Goal: Transaction & Acquisition: Purchase product/service

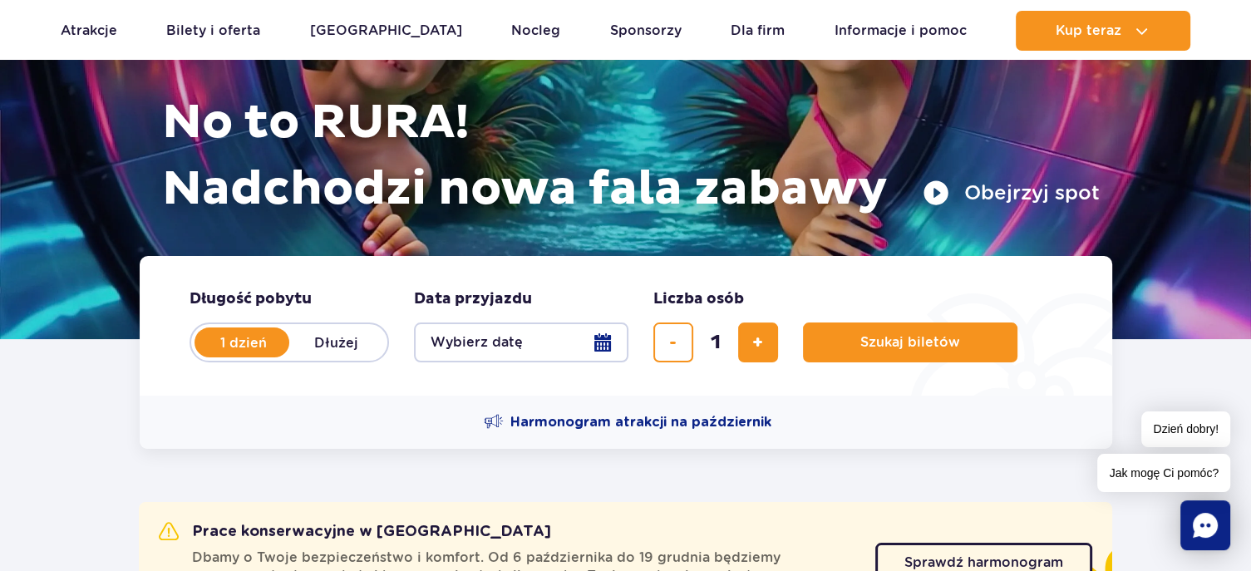
scroll to position [186, 0]
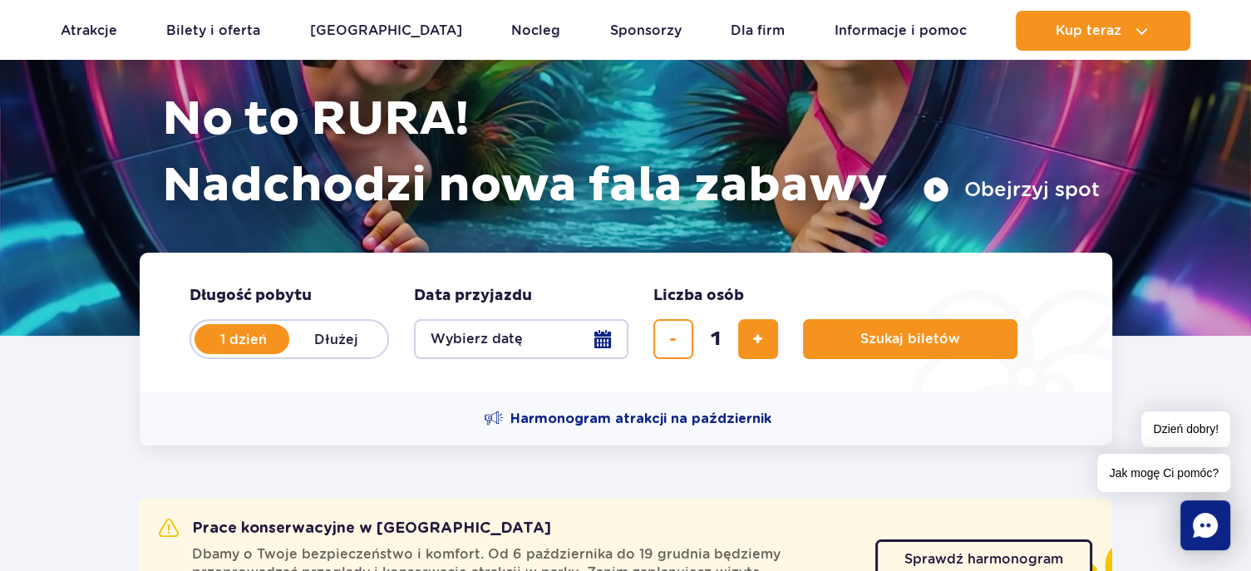
click at [466, 345] on button "Wybierz datę" at bounding box center [521, 339] width 215 height 40
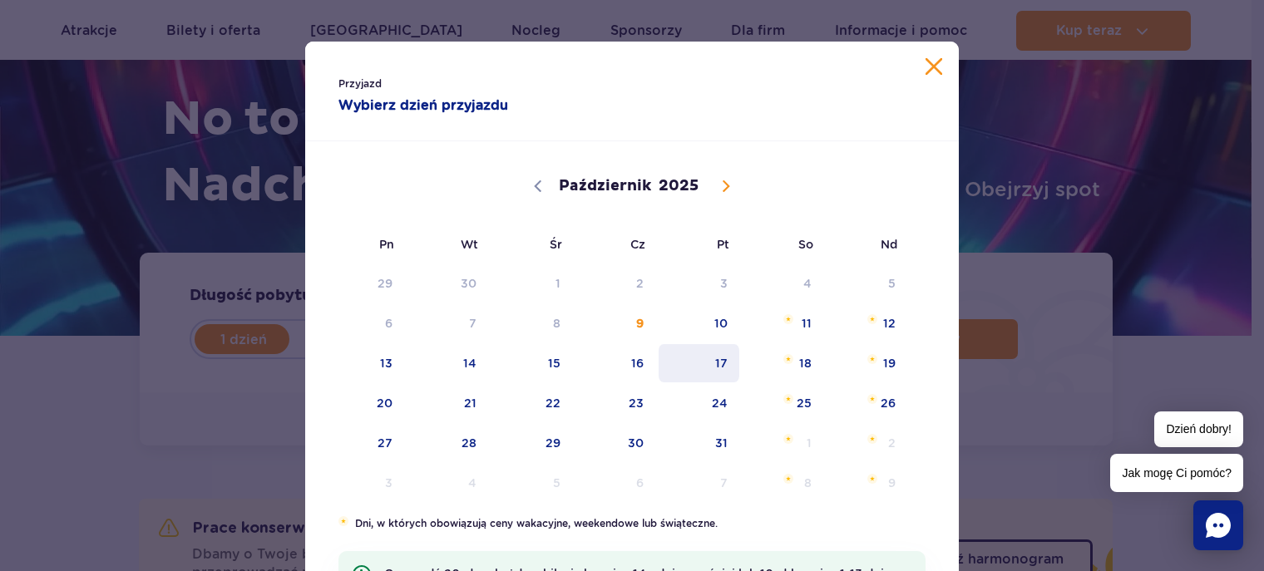
click at [704, 363] on span "17" at bounding box center [699, 363] width 84 height 38
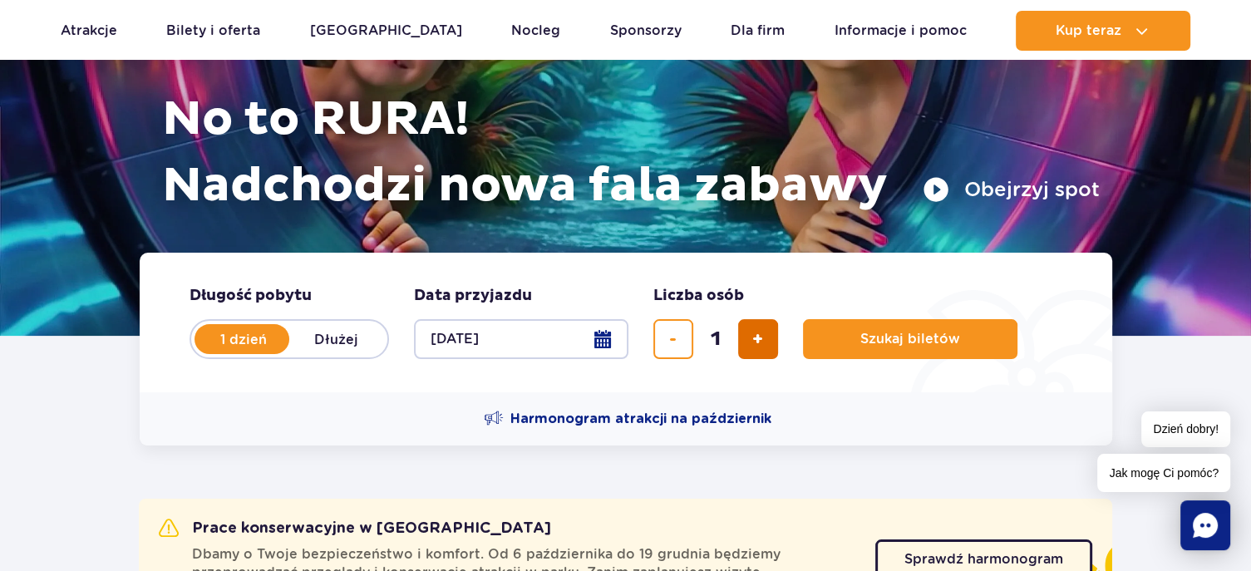
click at [742, 344] on button "dodaj bilet" at bounding box center [758, 339] width 40 height 40
type input "2"
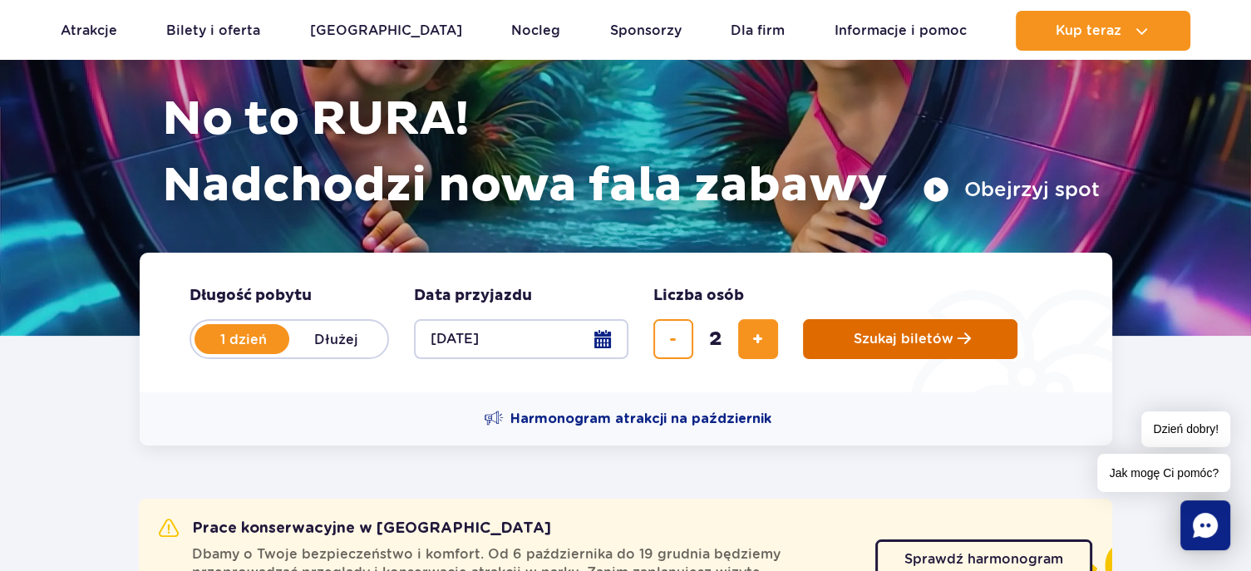
click at [854, 343] on button "Szukaj biletów" at bounding box center [910, 339] width 215 height 40
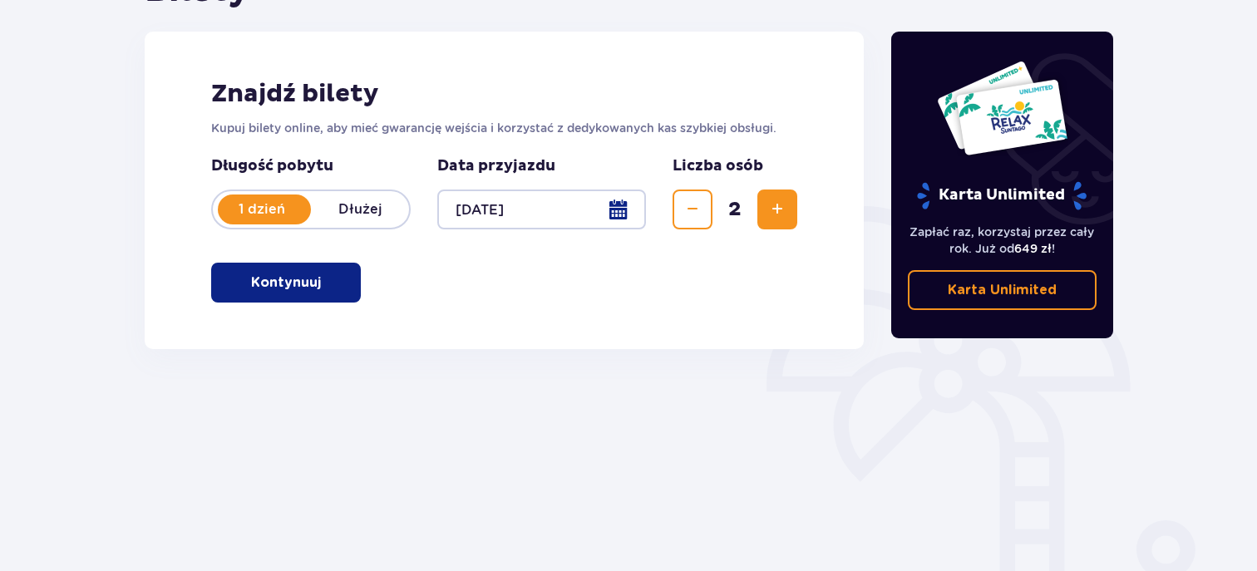
scroll to position [209, 0]
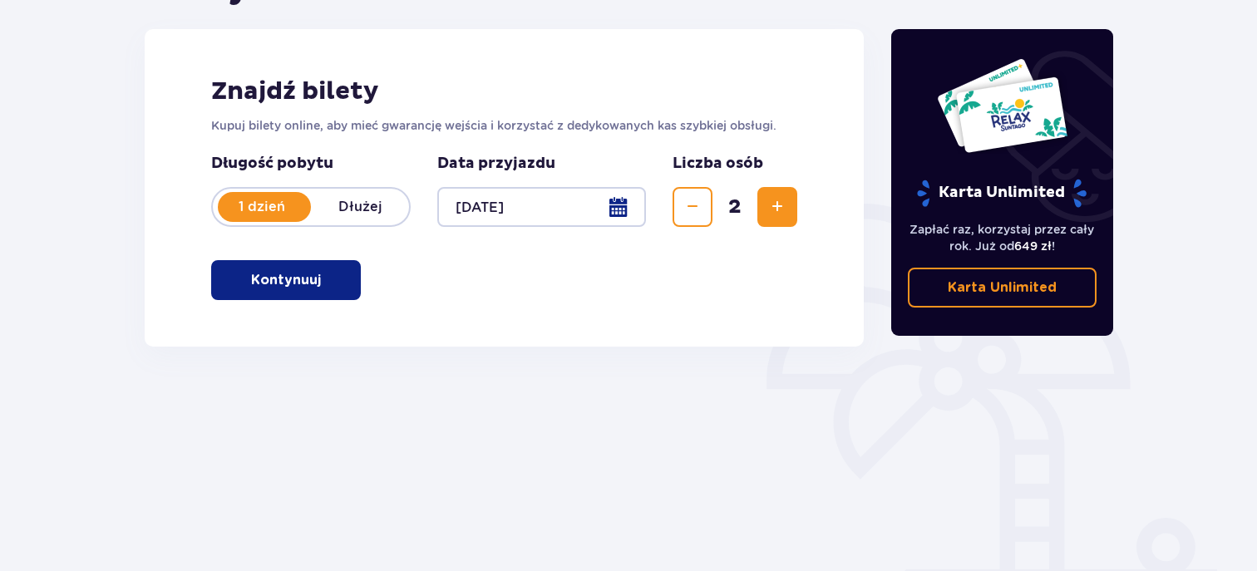
click at [326, 269] on button "Kontynuuj" at bounding box center [286, 280] width 150 height 40
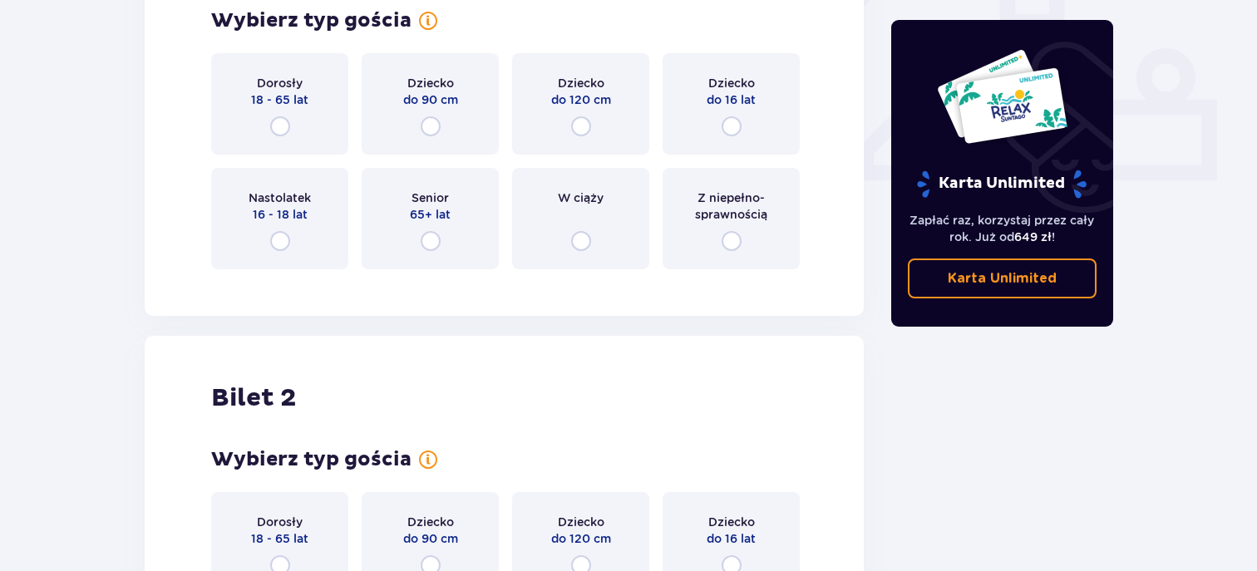
scroll to position [678, 0]
click at [286, 132] on input "radio" at bounding box center [280, 127] width 20 height 20
radio input "true"
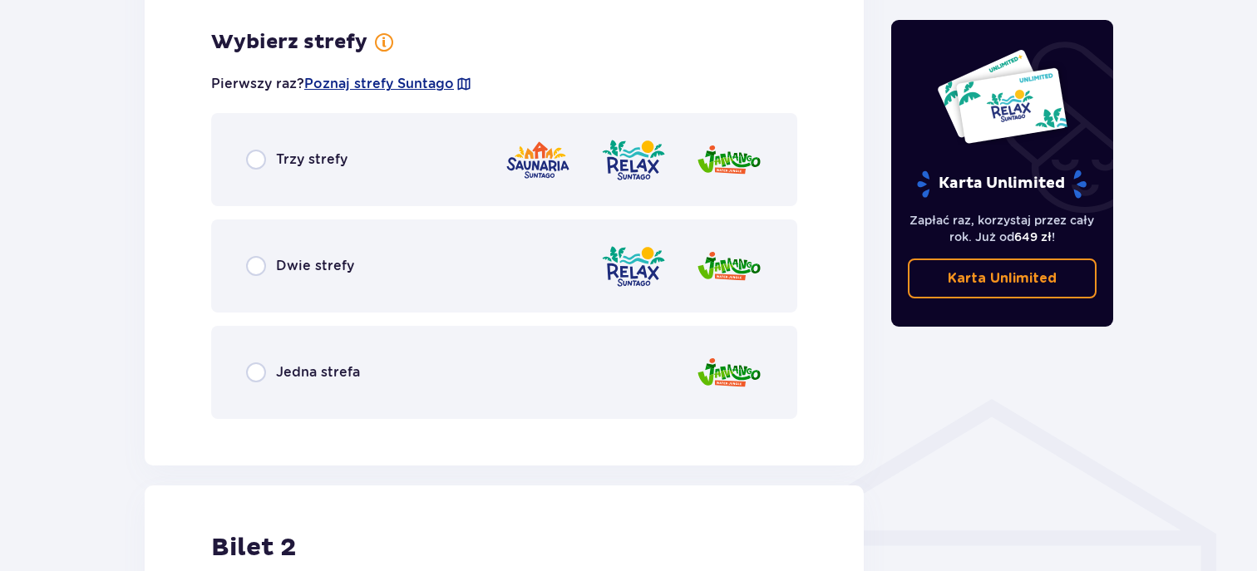
scroll to position [961, 0]
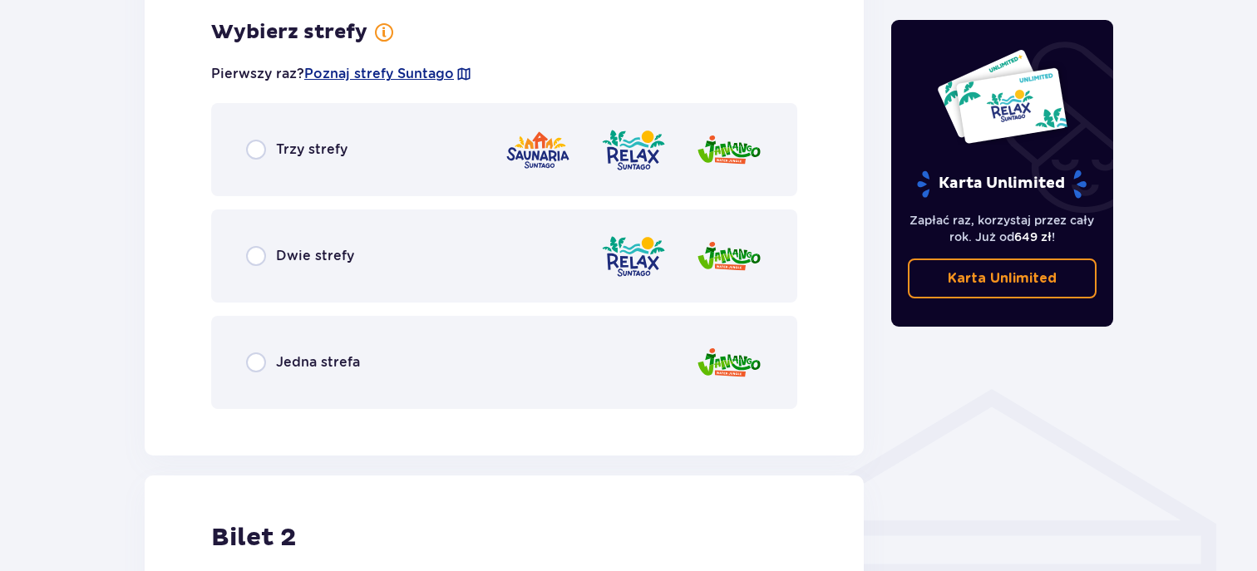
click at [254, 151] on input "radio" at bounding box center [256, 150] width 20 height 20
radio input "true"
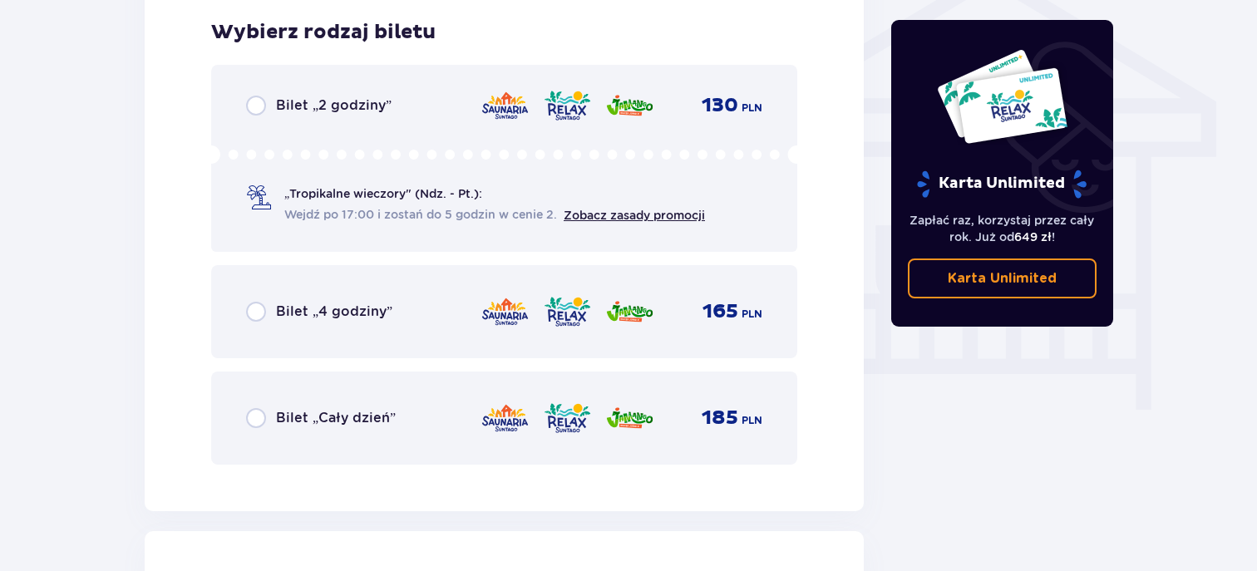
scroll to position [0, 0]
